Goal: Task Accomplishment & Management: Use online tool/utility

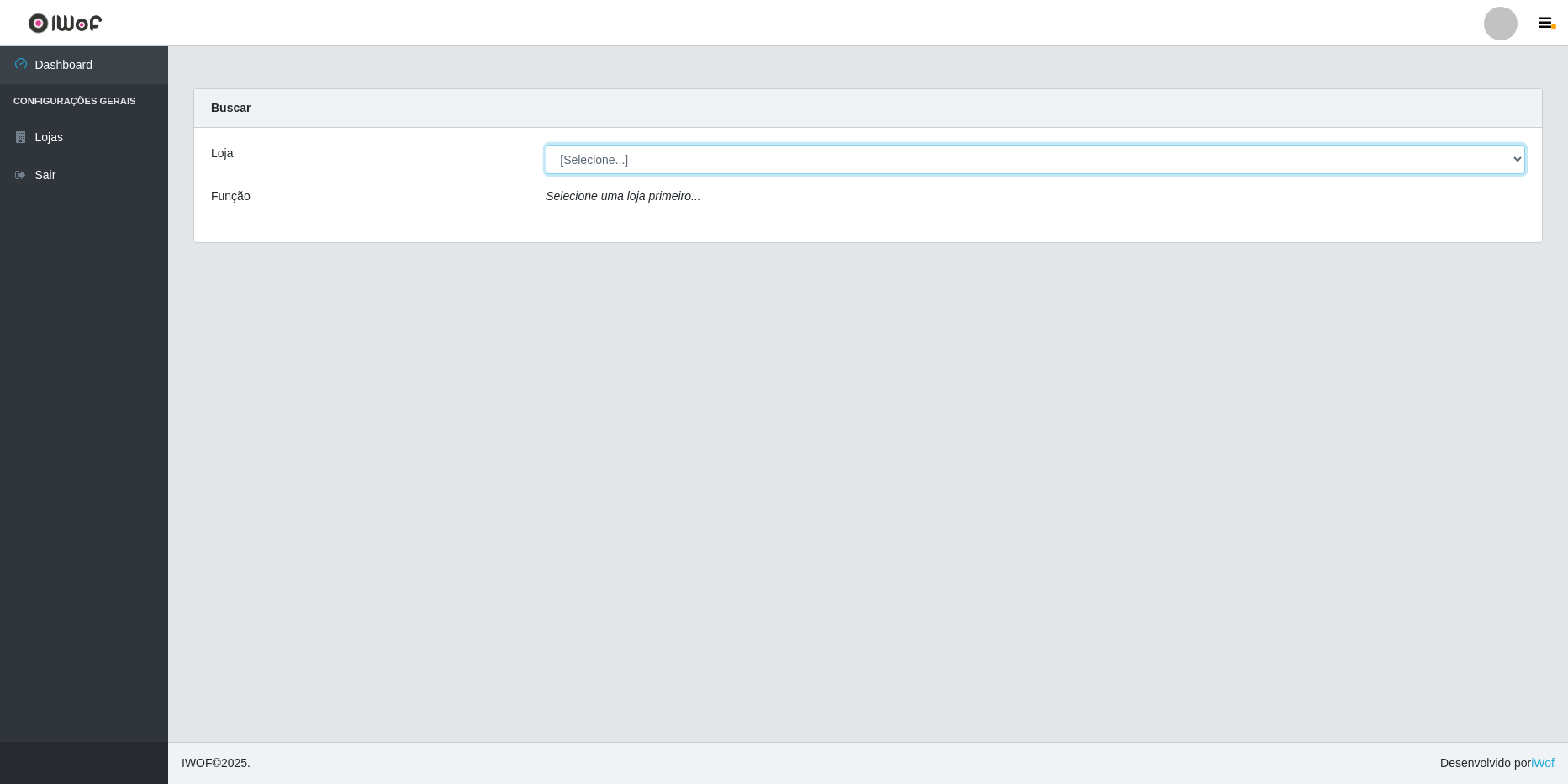
click at [645, 168] on select "[Selecione...] Extrabom - Loja 16 [GEOGRAPHIC_DATA]" at bounding box center [1036, 159] width 980 height 30
select select "450"
click at [546, 145] on select "[Selecione...] Extrabom - Loja 16 [GEOGRAPHIC_DATA]" at bounding box center [1036, 159] width 980 height 30
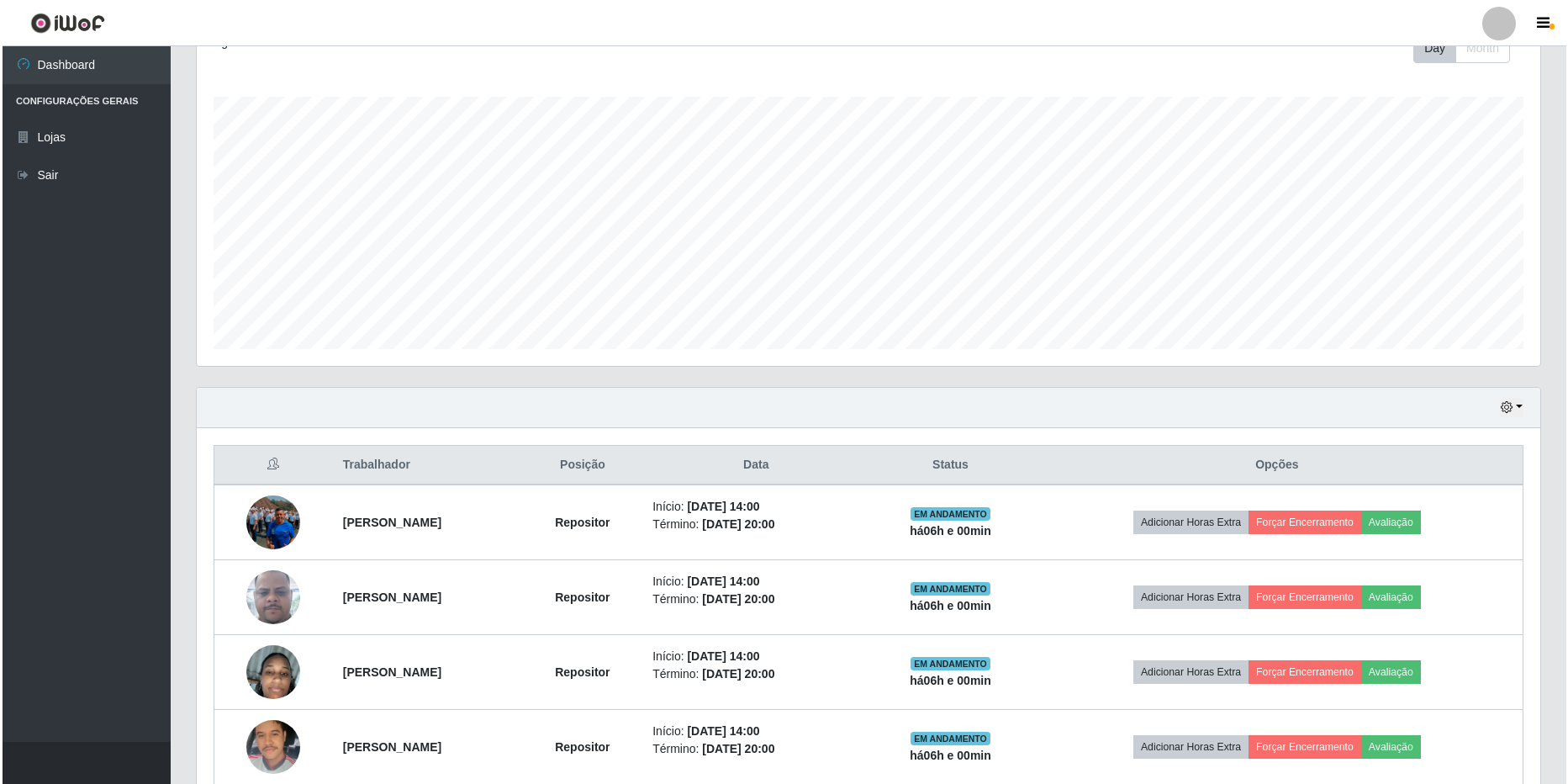
scroll to position [408, 0]
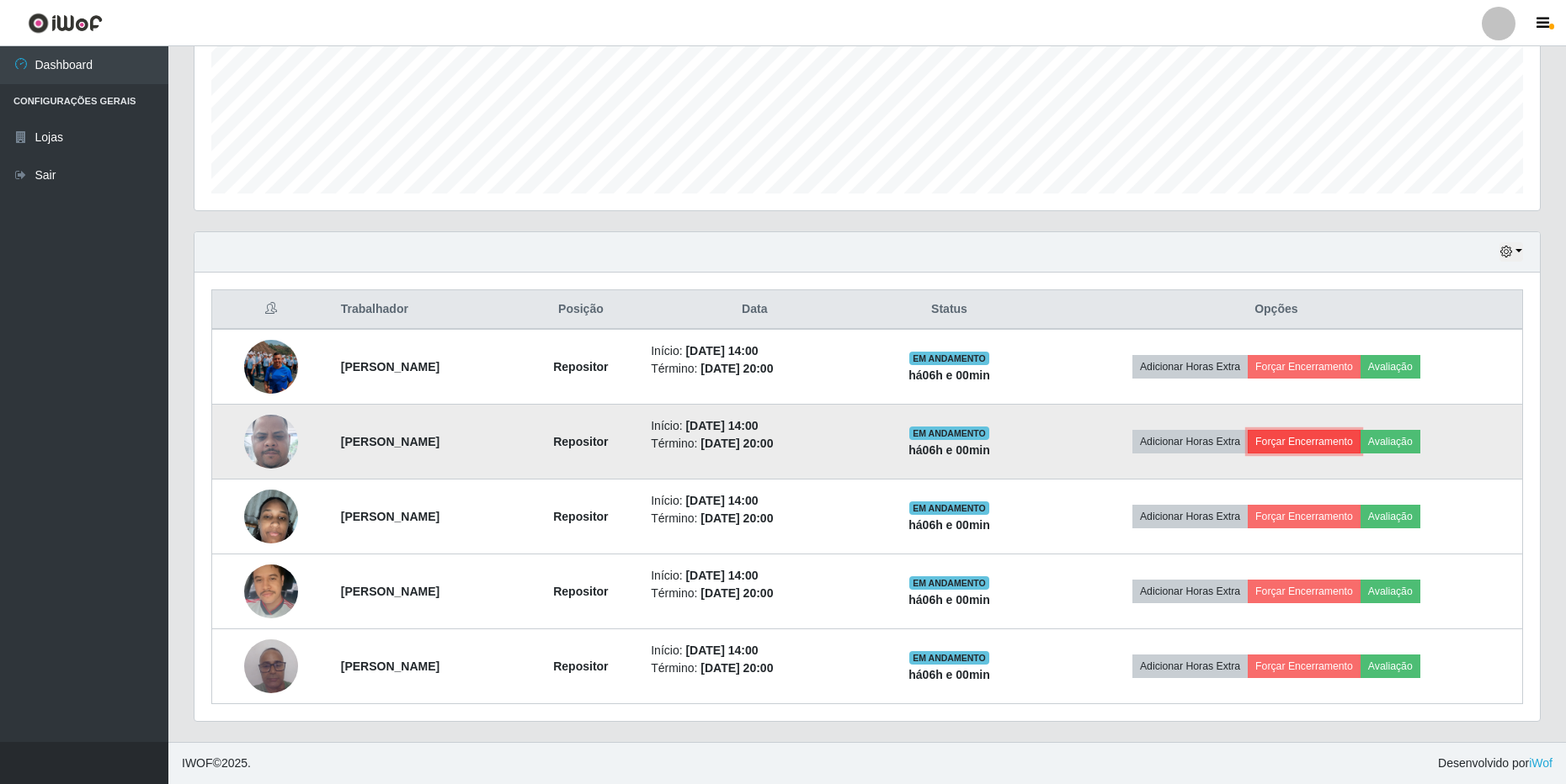
click at [1349, 440] on button "Forçar Encerramento" at bounding box center [1305, 441] width 113 height 24
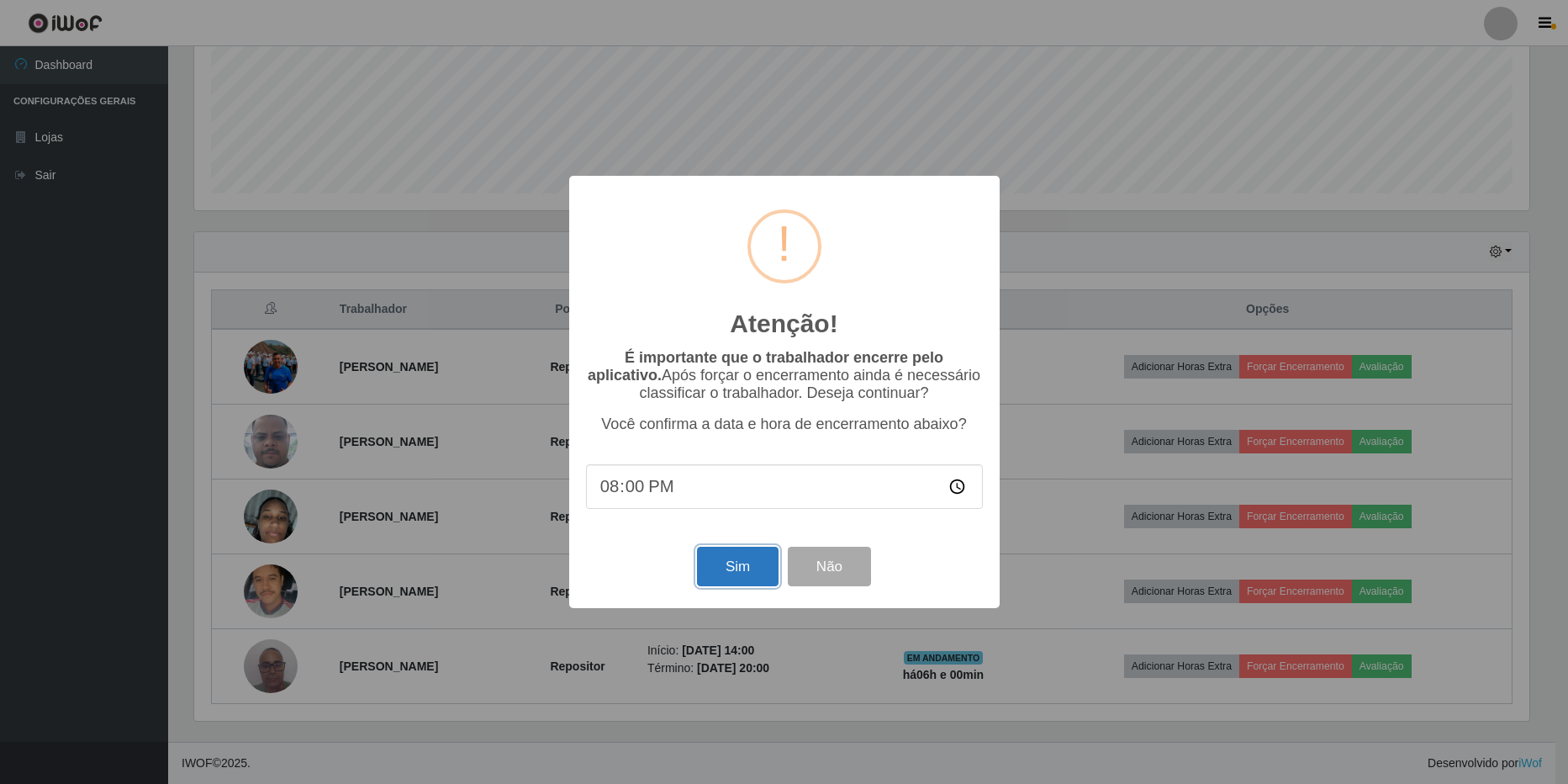
click at [740, 565] on button "Sim" at bounding box center [738, 566] width 81 height 39
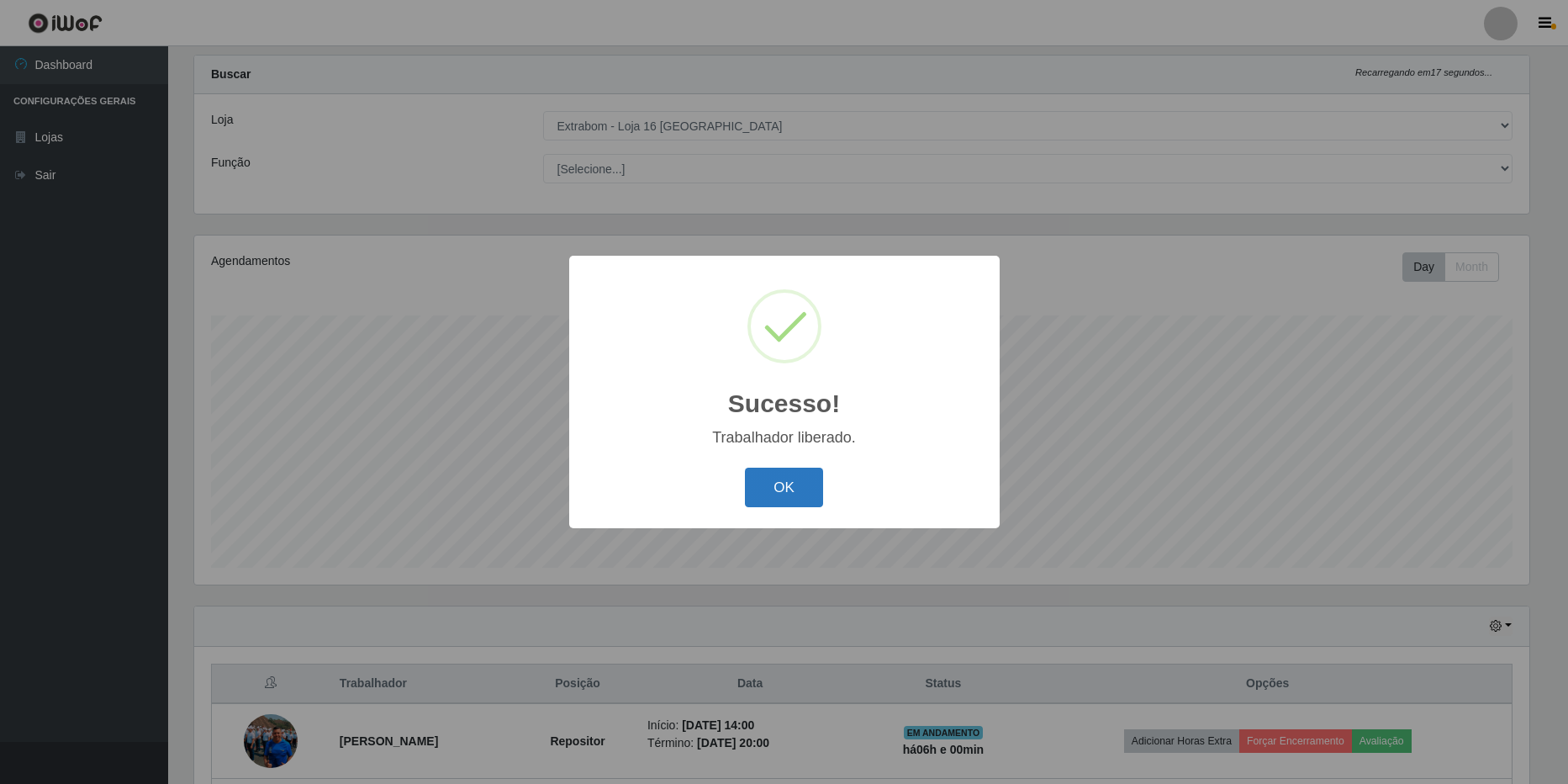
click at [791, 488] on button "OK" at bounding box center [784, 487] width 78 height 39
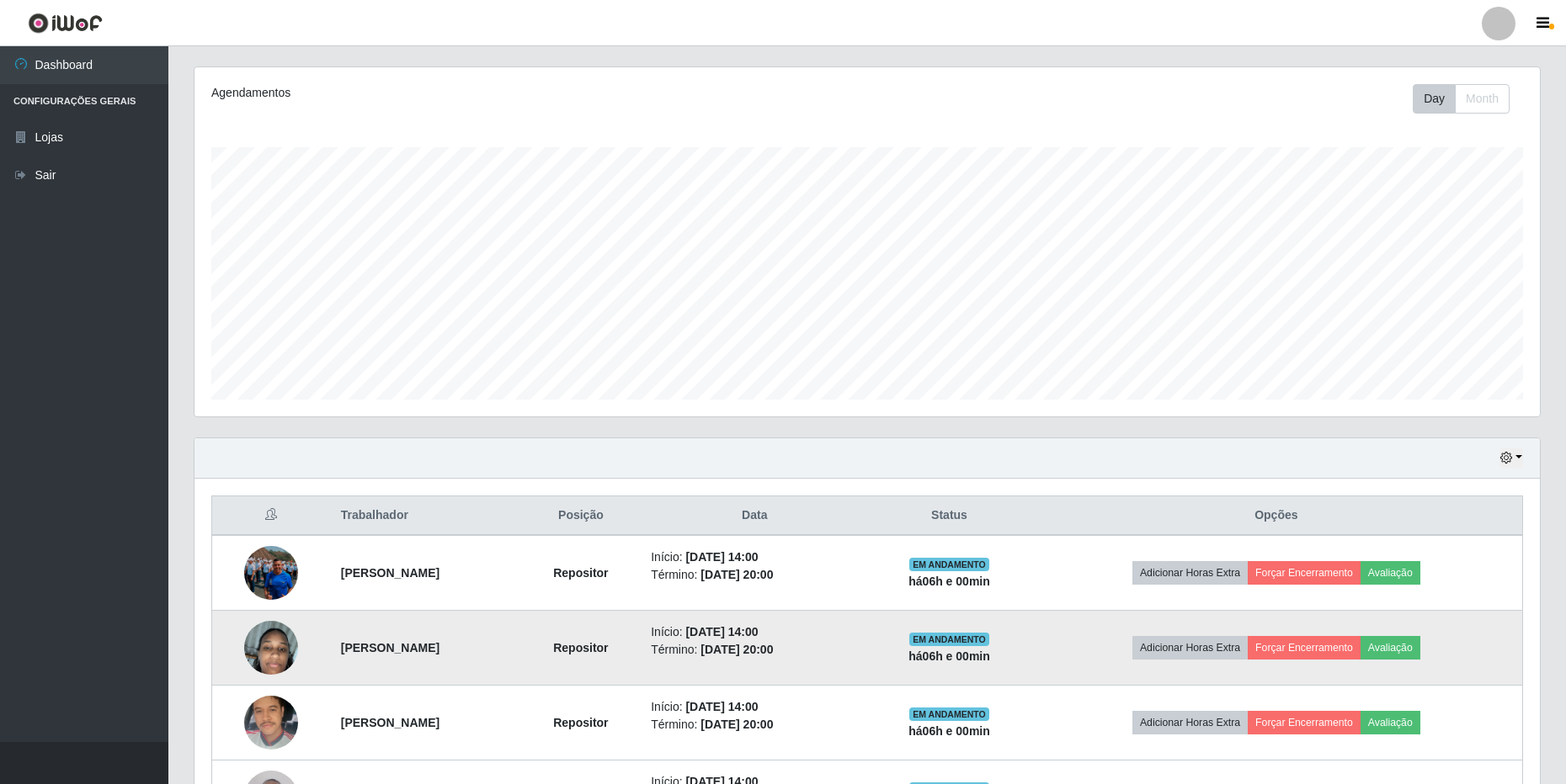
scroll to position [286, 0]
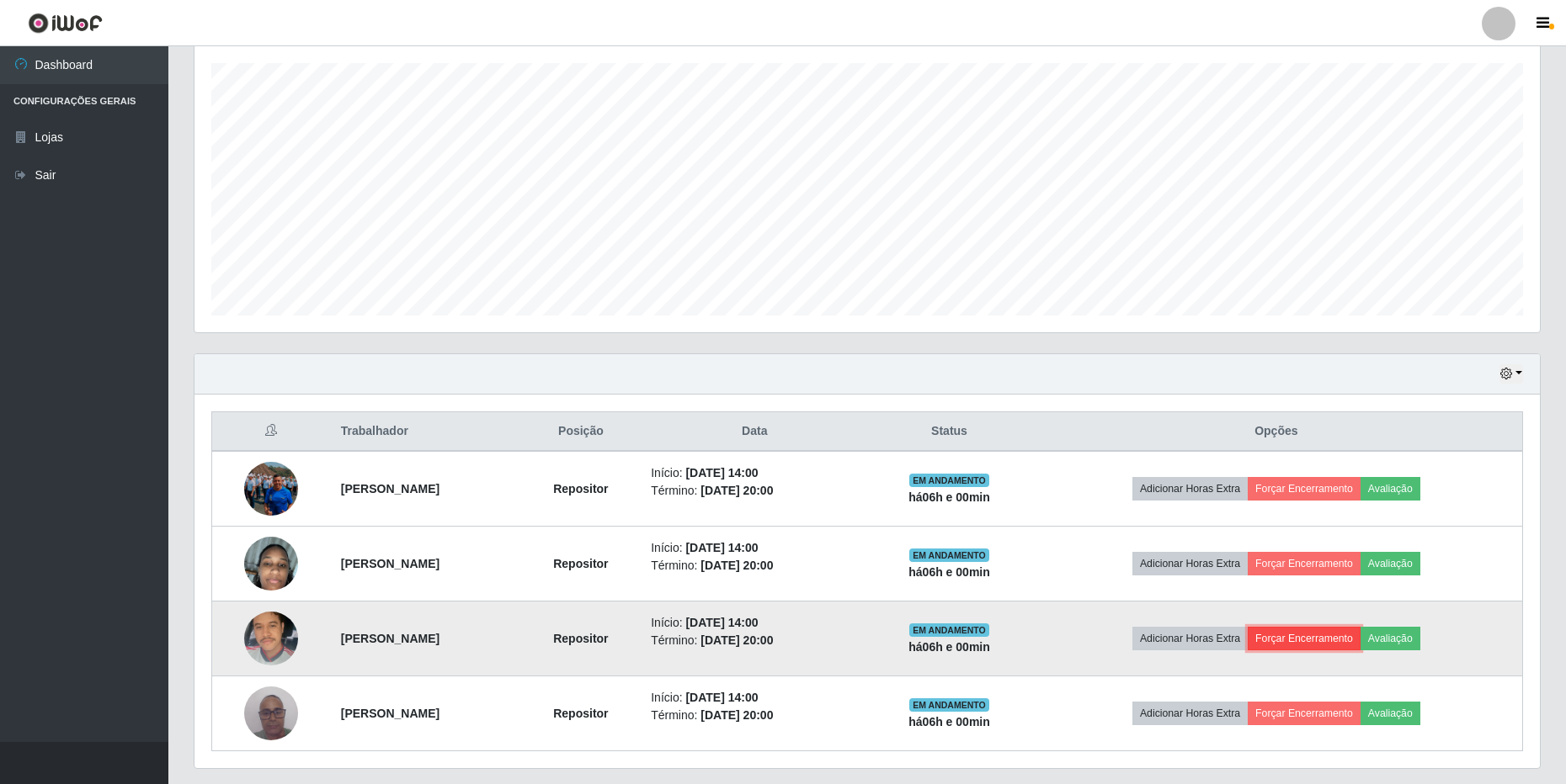
click at [1344, 628] on button "Forçar Encerramento" at bounding box center [1305, 638] width 113 height 24
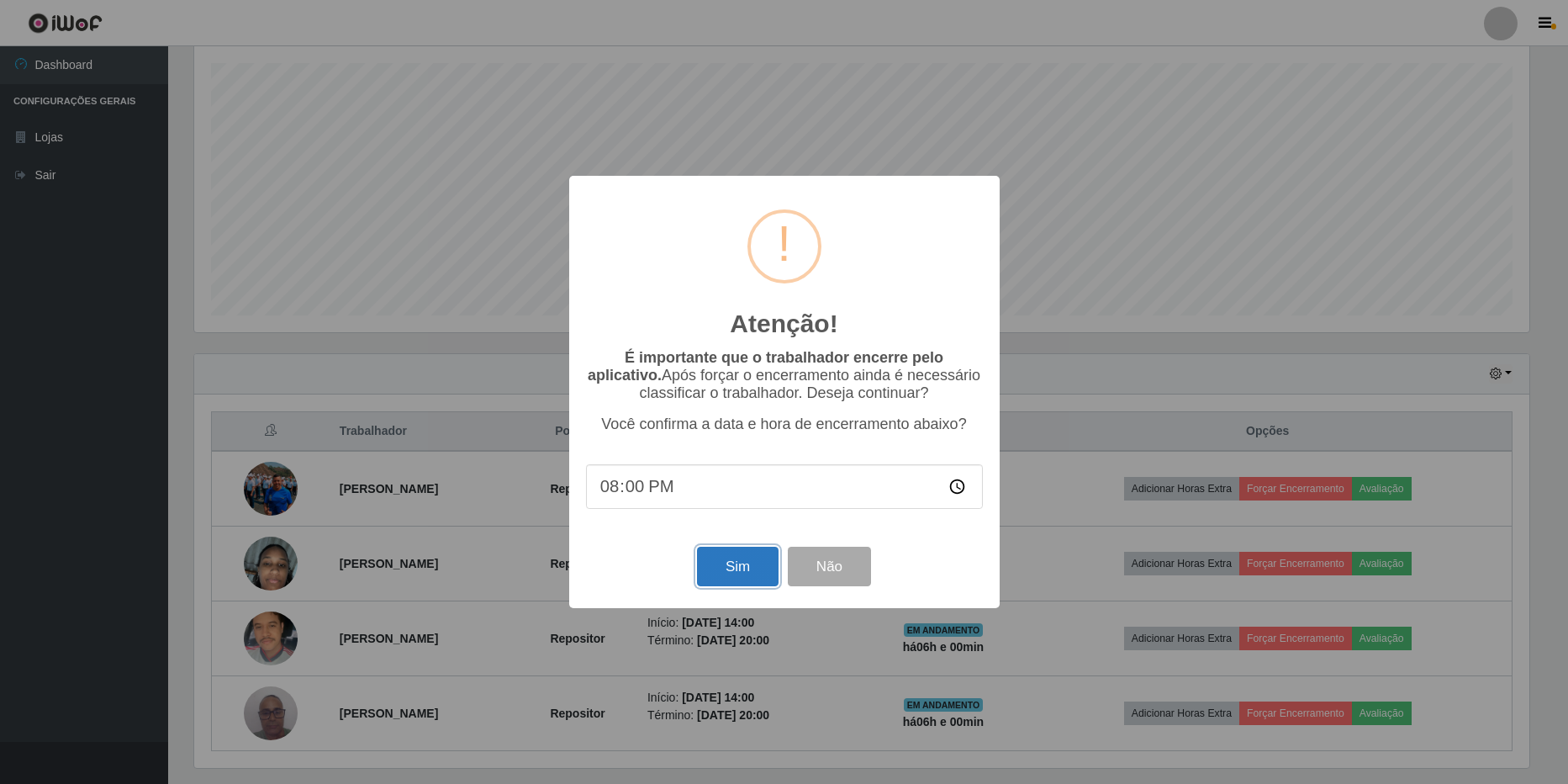
click at [734, 571] on button "Sim" at bounding box center [738, 566] width 81 height 39
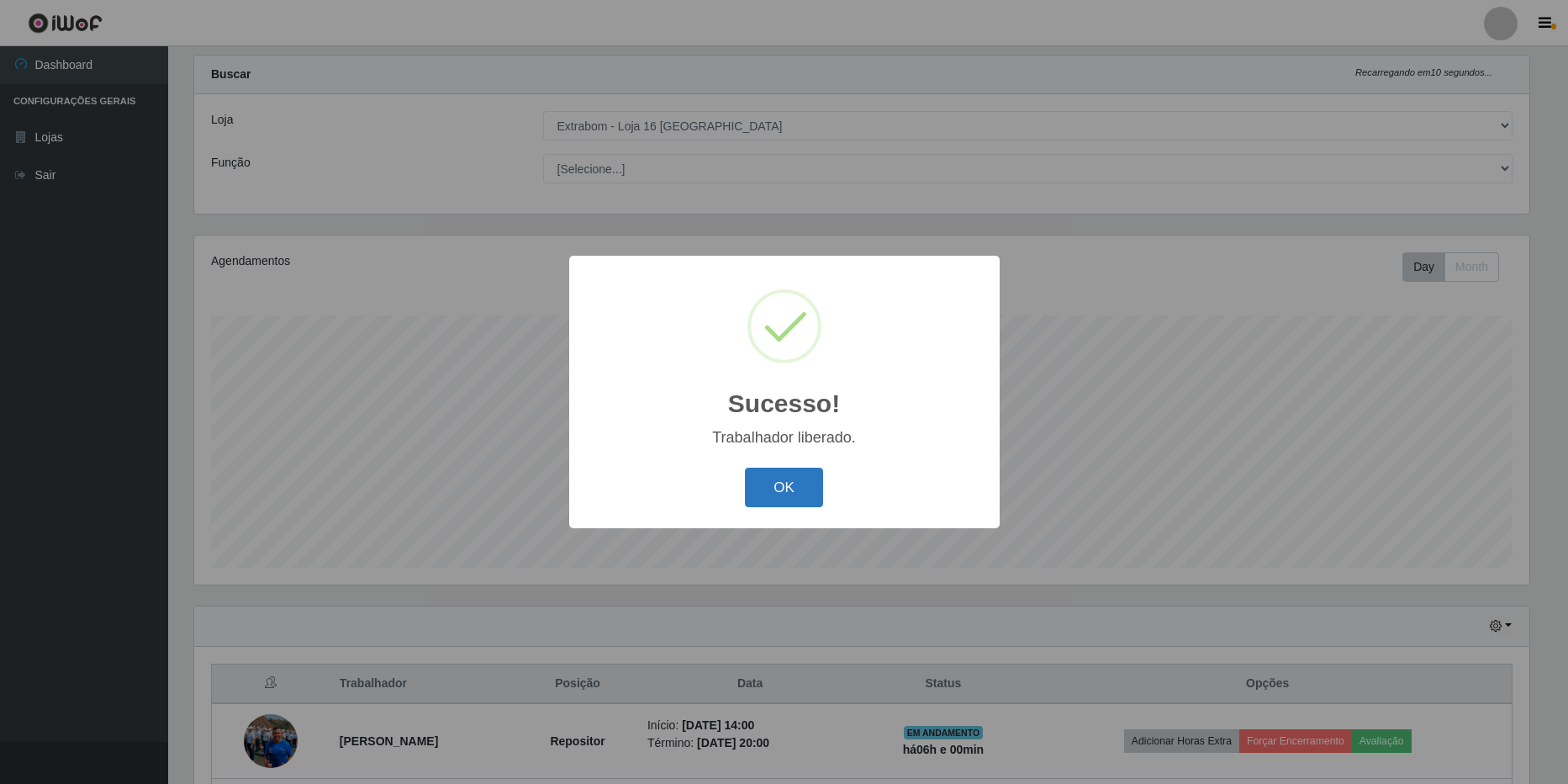
click at [779, 493] on button "OK" at bounding box center [784, 487] width 78 height 39
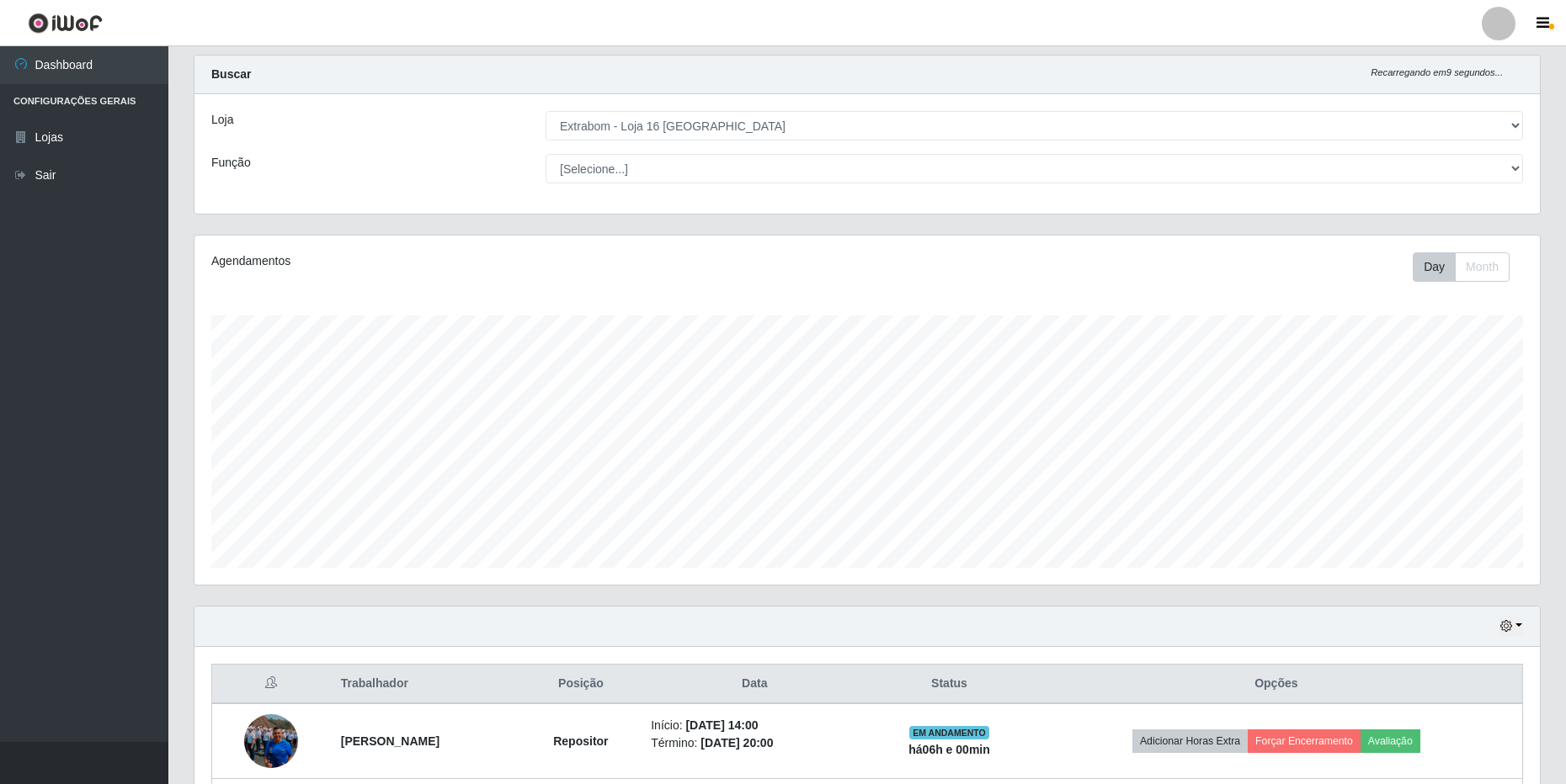
scroll to position [202, 0]
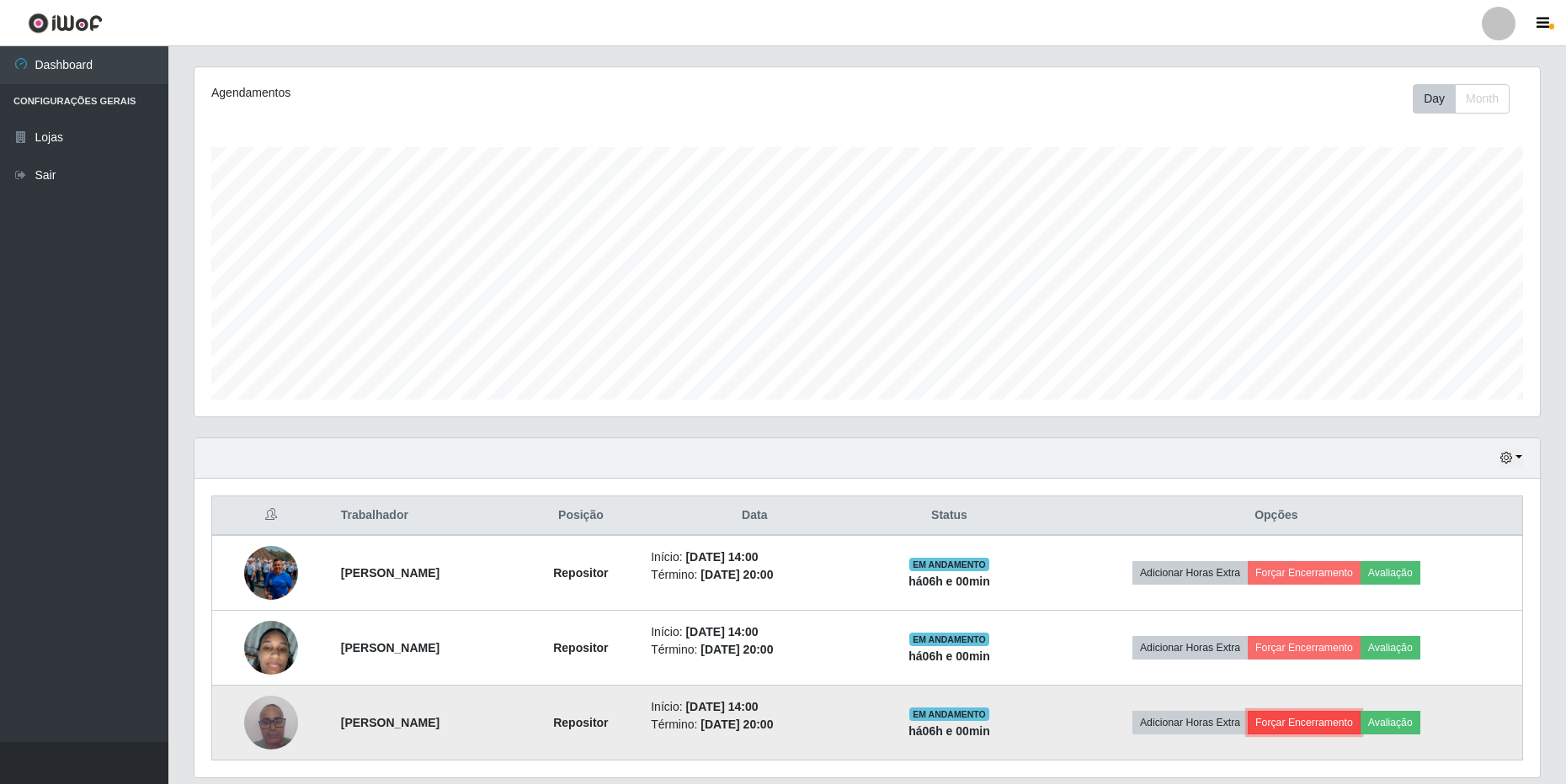
click at [1343, 720] on button "Forçar Encerramento" at bounding box center [1305, 723] width 113 height 24
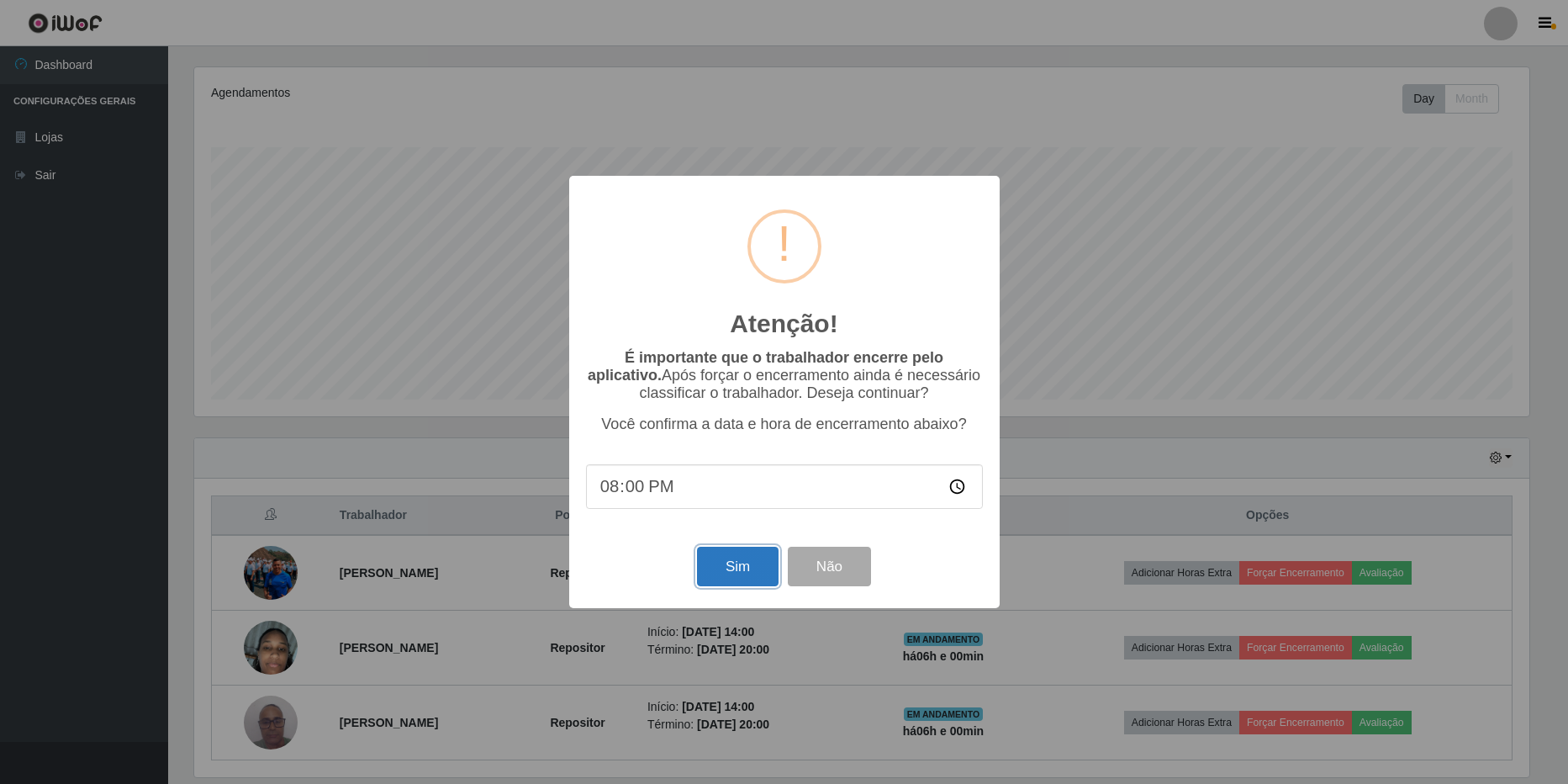
click at [742, 573] on button "Sim" at bounding box center [738, 566] width 81 height 39
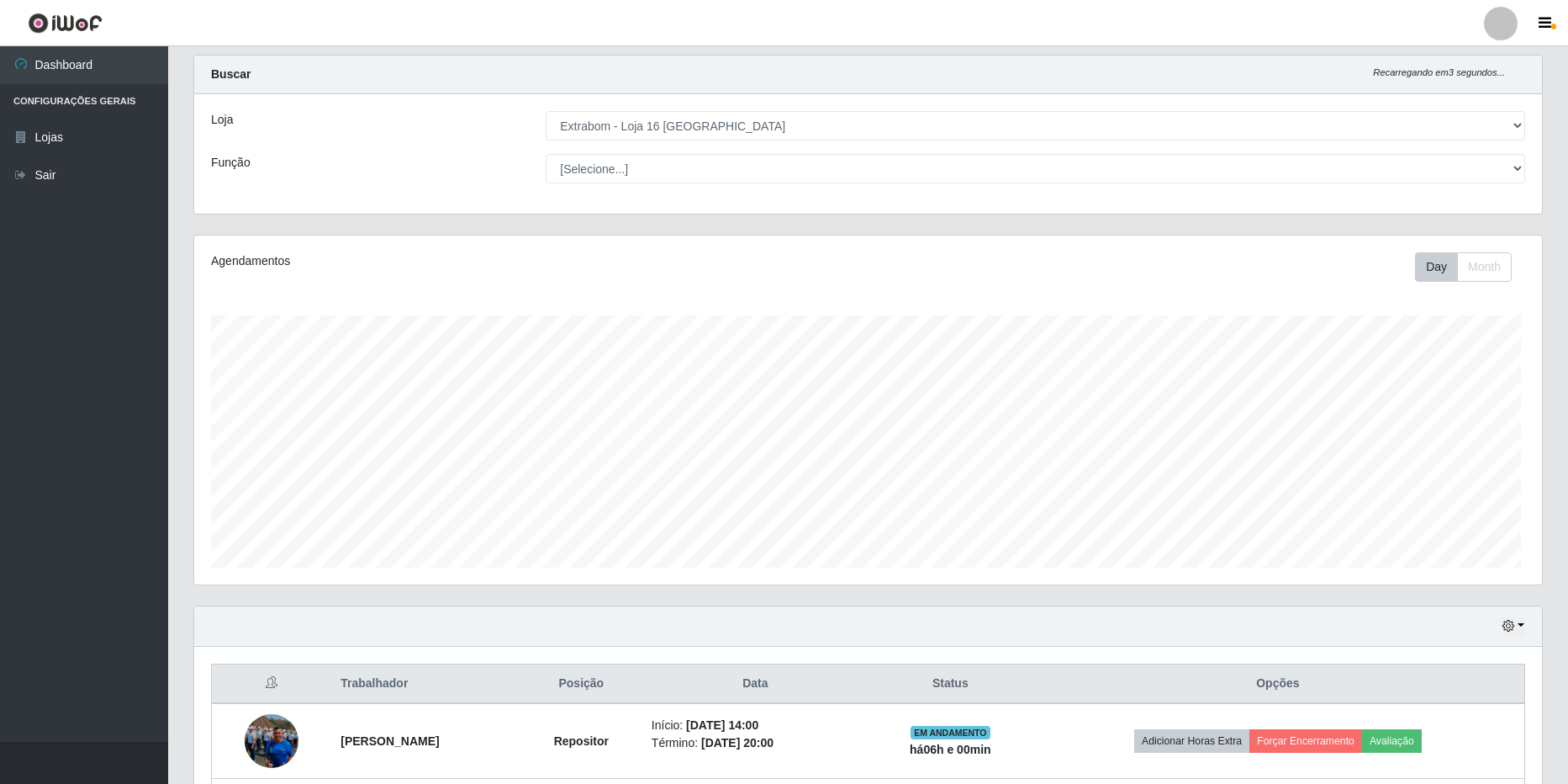
scroll to position [0, 0]
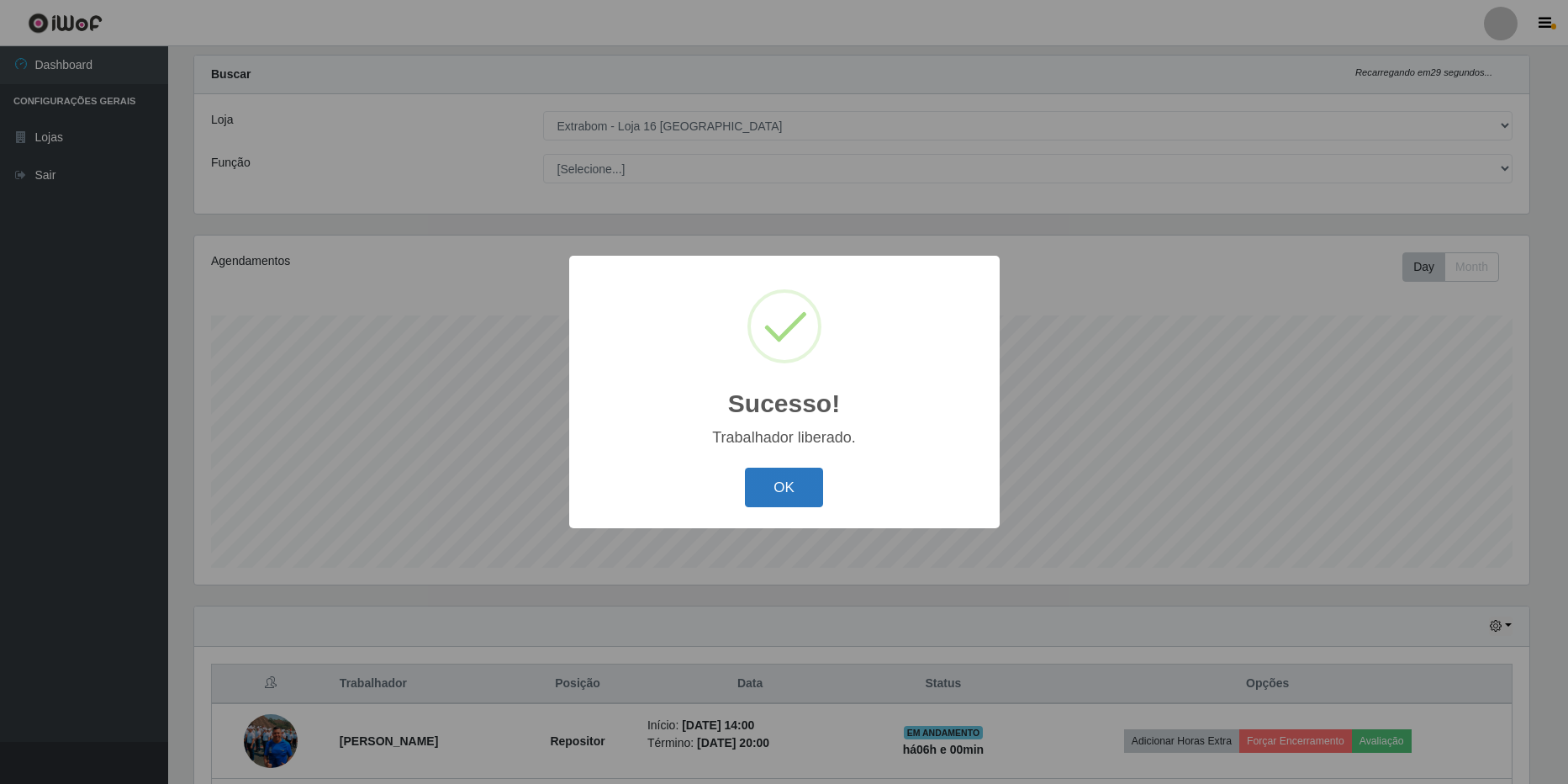
click at [769, 472] on button "OK" at bounding box center [784, 487] width 78 height 39
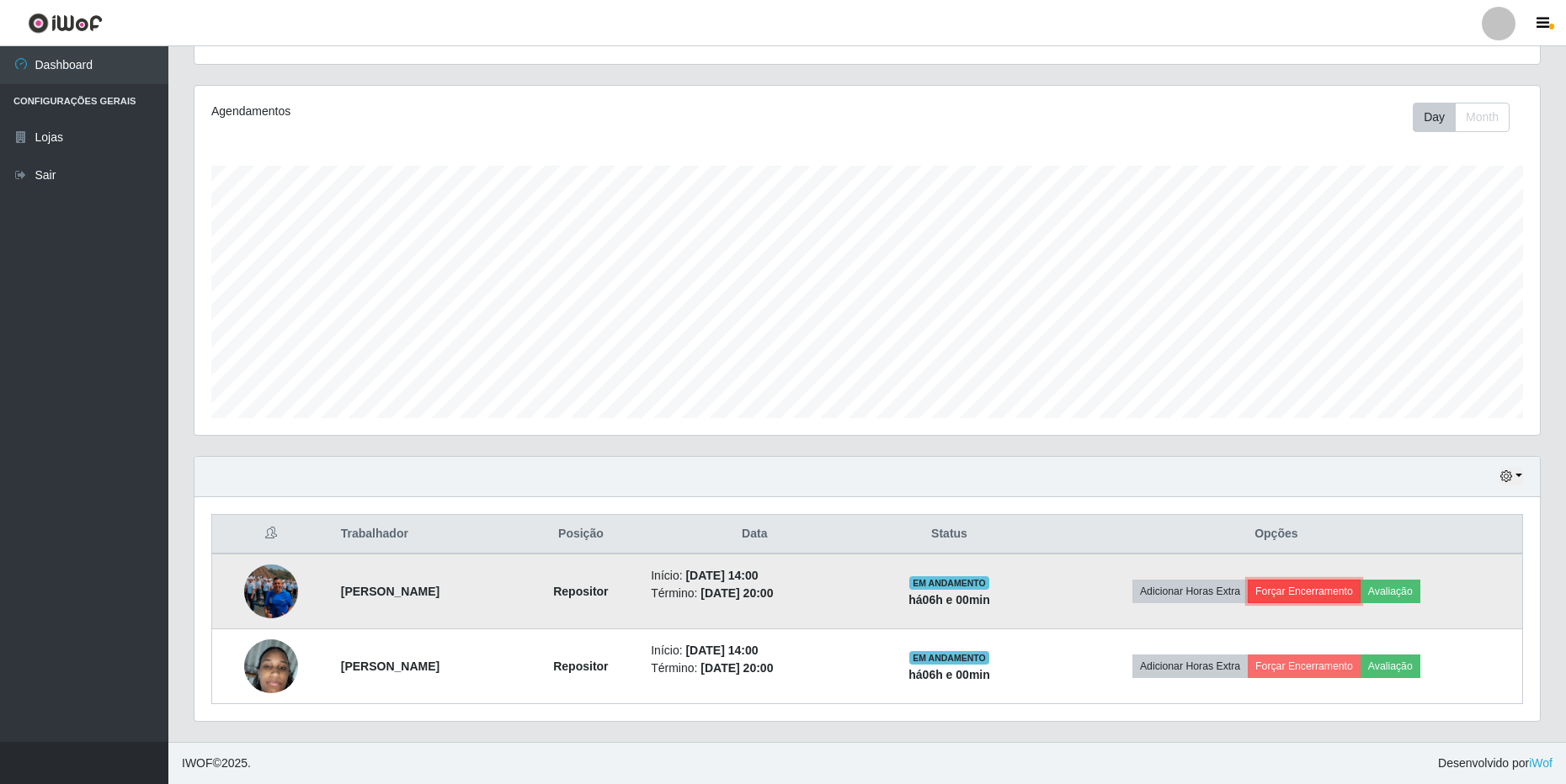
click at [1302, 591] on button "Forçar Encerramento" at bounding box center [1305, 592] width 113 height 24
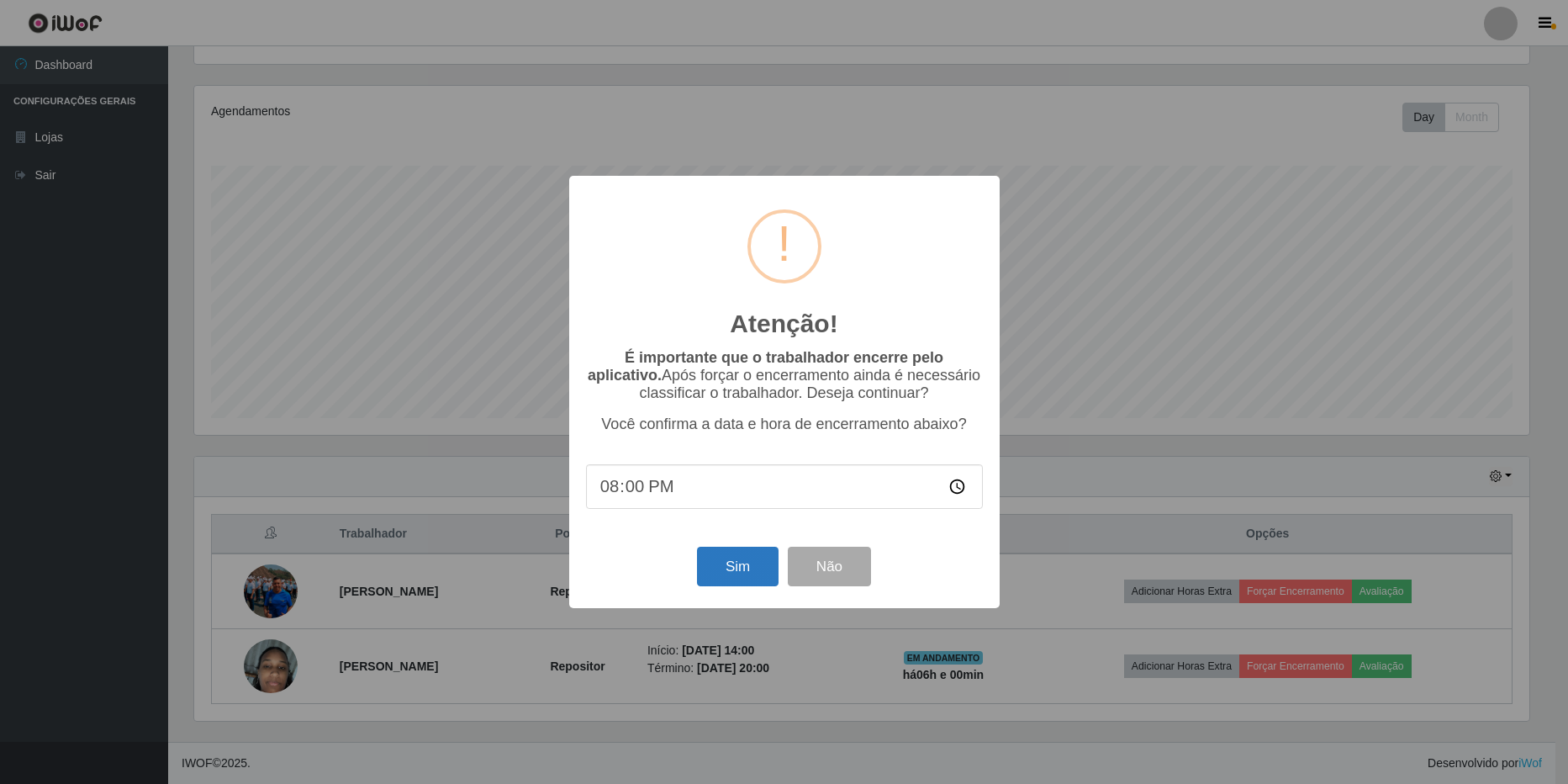
click at [742, 569] on button "Sim" at bounding box center [738, 566] width 81 height 39
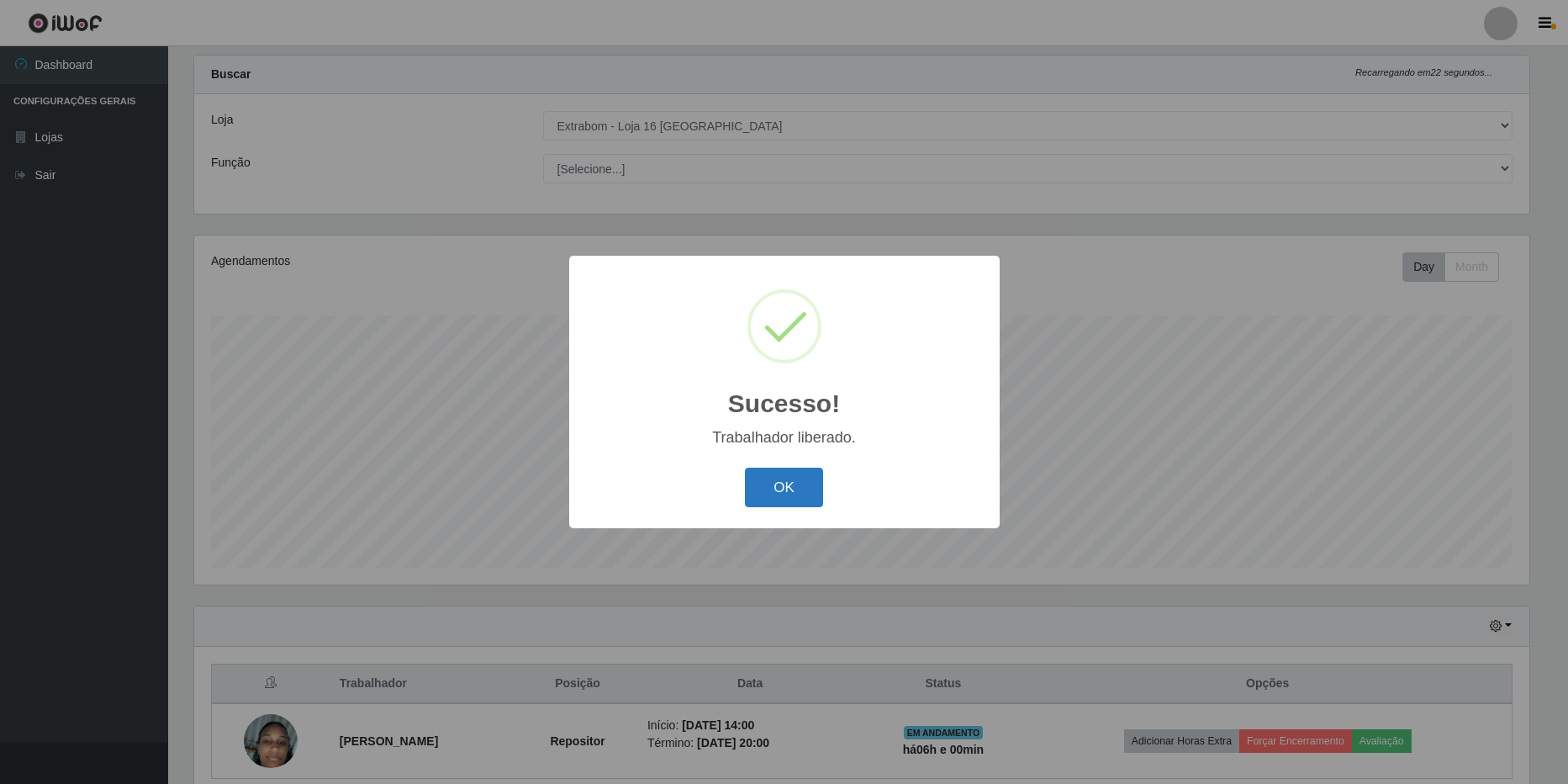
click at [777, 488] on button "OK" at bounding box center [784, 487] width 78 height 39
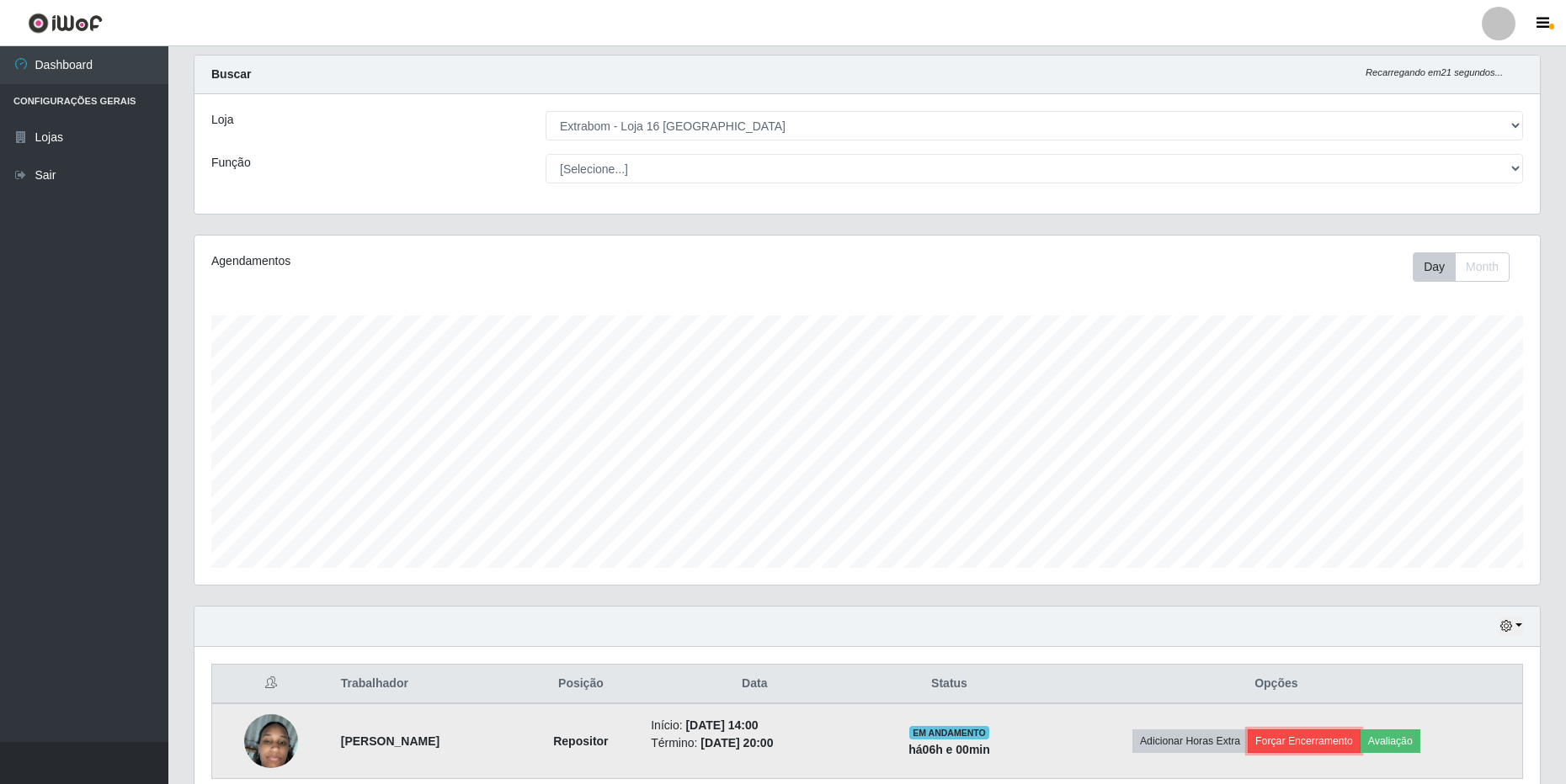
click at [1299, 745] on button "Forçar Encerramento" at bounding box center [1305, 741] width 113 height 24
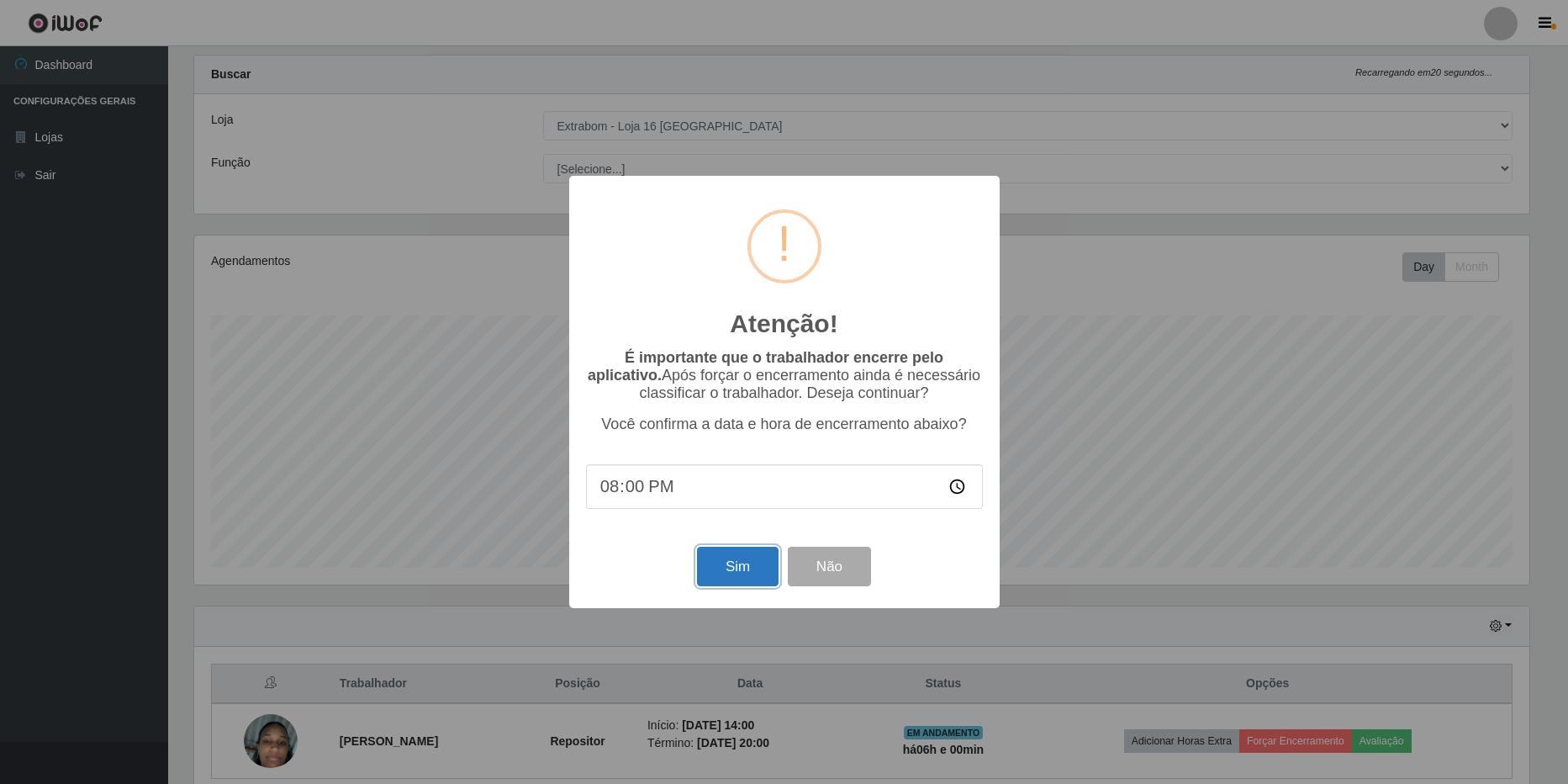
click at [768, 570] on button "Sim" at bounding box center [738, 566] width 81 height 39
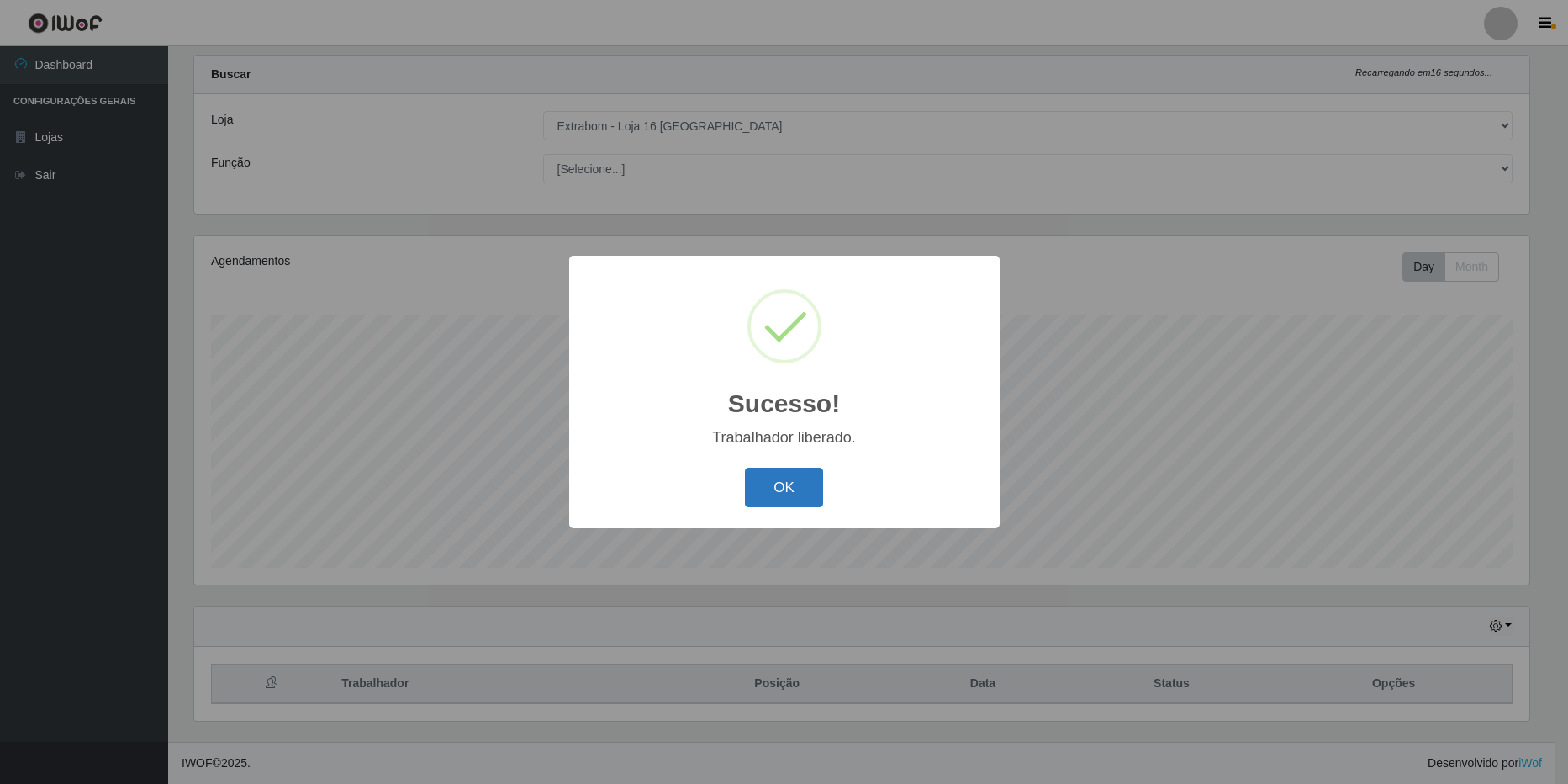
click at [794, 475] on button "OK" at bounding box center [784, 487] width 78 height 39
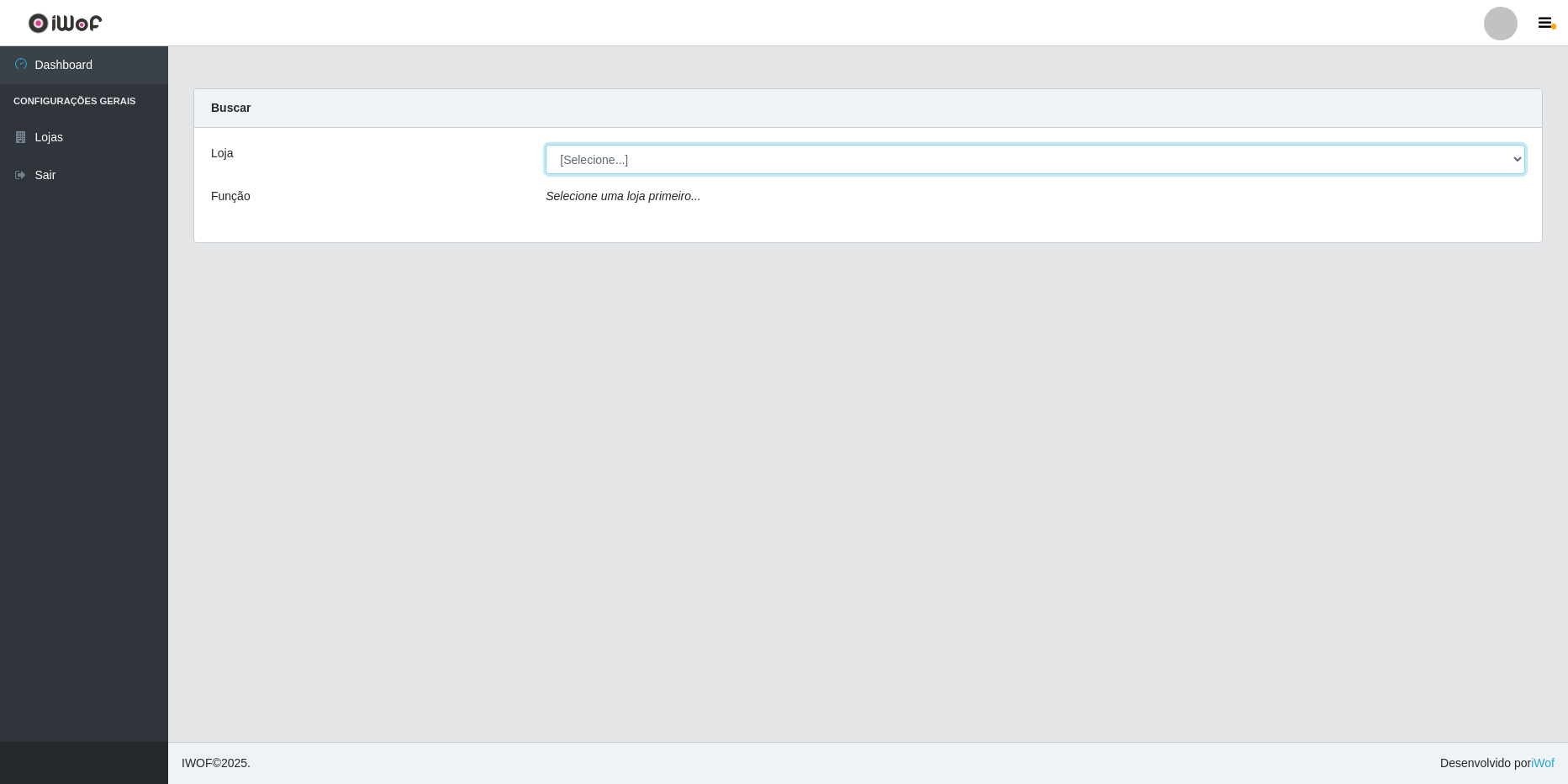
click at [626, 157] on select "[Selecione...] Extrabom - Loja 16 [GEOGRAPHIC_DATA]" at bounding box center [1036, 159] width 980 height 30
select select "450"
click at [546, 145] on select "[Selecione...] Extrabom - Loja 16 [GEOGRAPHIC_DATA]" at bounding box center [1036, 159] width 980 height 30
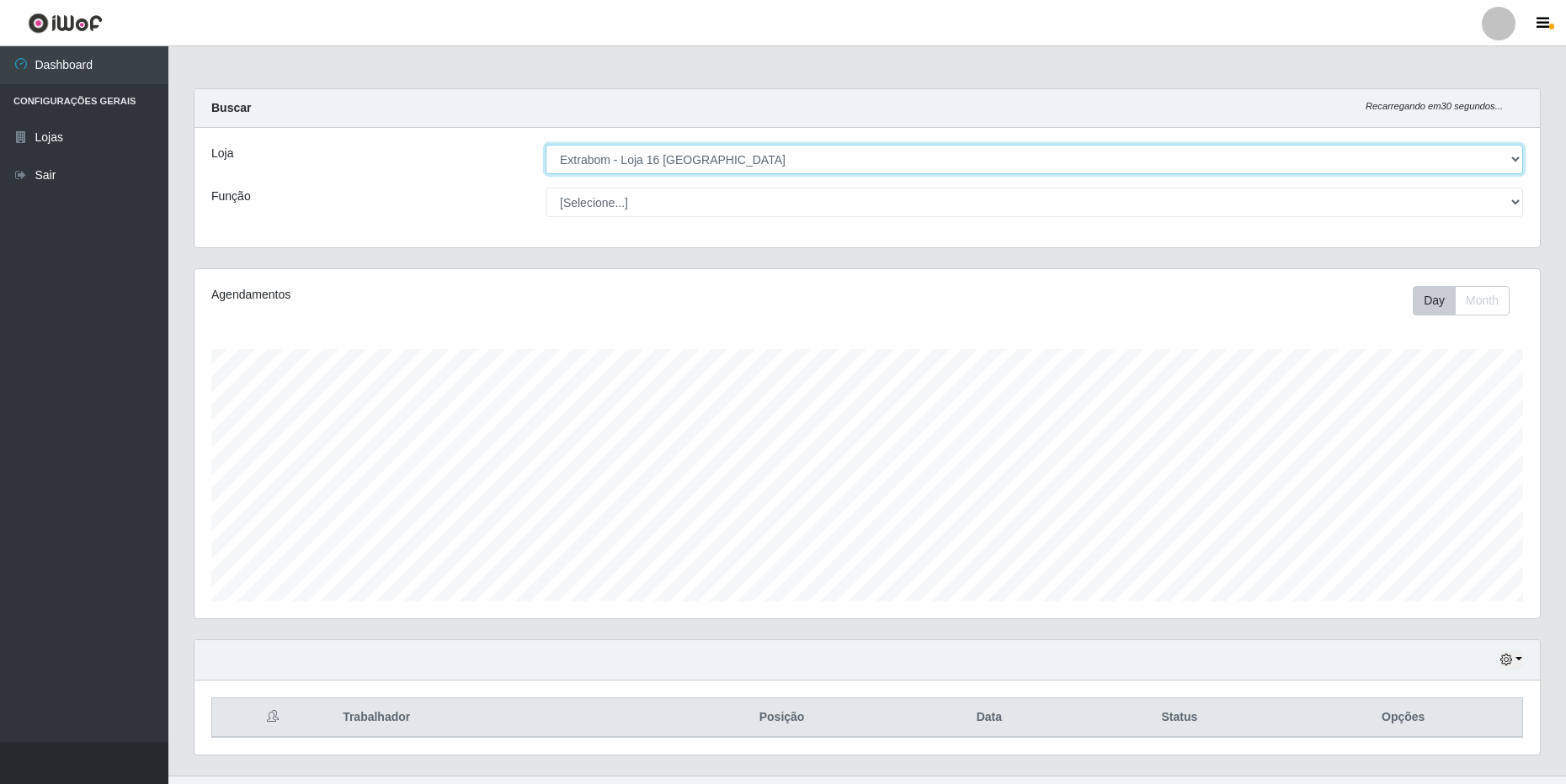
scroll to position [349, 1346]
